Goal: Transaction & Acquisition: Purchase product/service

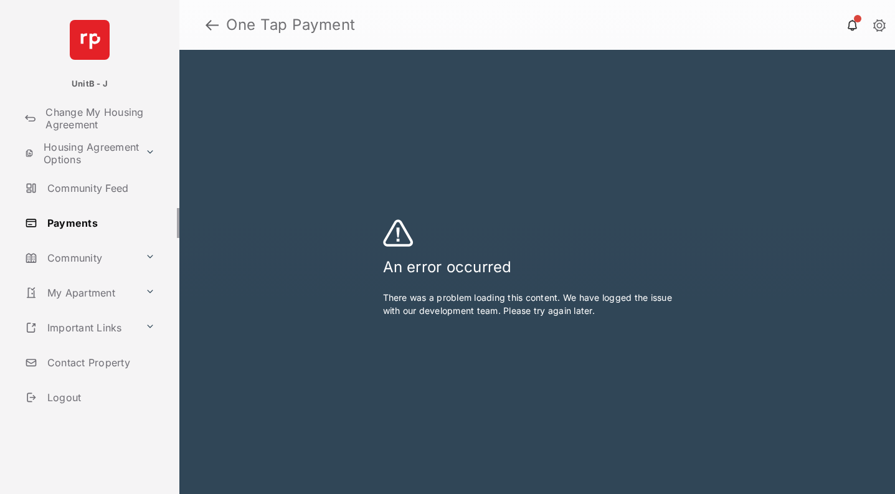
click at [210, 26] on link at bounding box center [212, 25] width 13 height 30
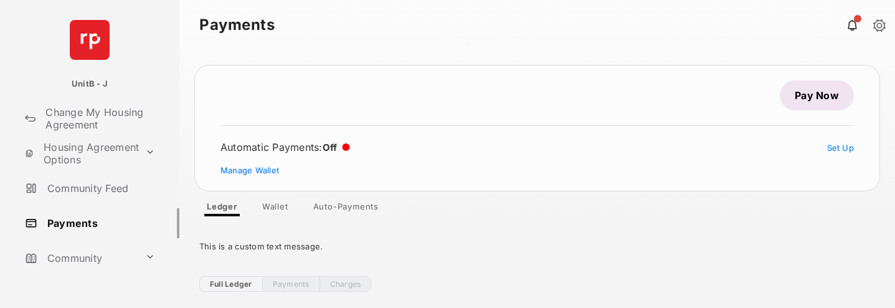
click at [804, 103] on link "Pay Now" at bounding box center [817, 95] width 74 height 30
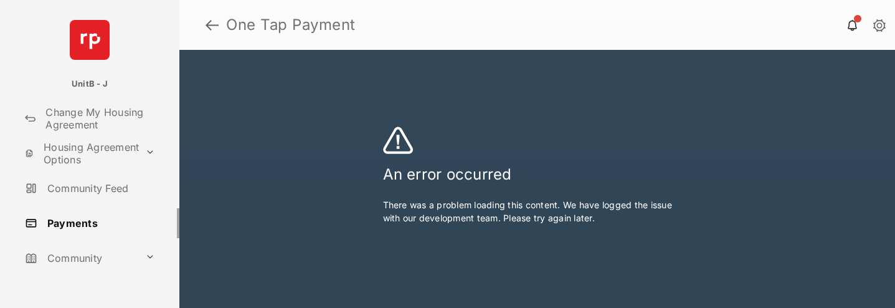
click at [212, 26] on link at bounding box center [212, 25] width 13 height 30
